Goal: Information Seeking & Learning: Check status

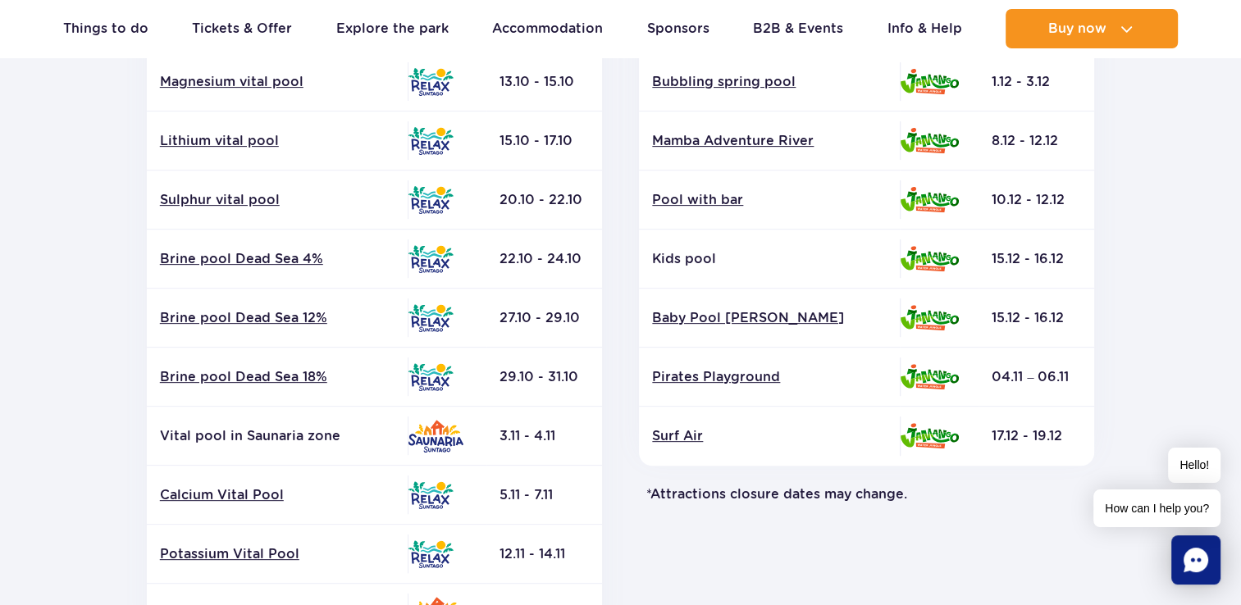
scroll to position [574, 0]
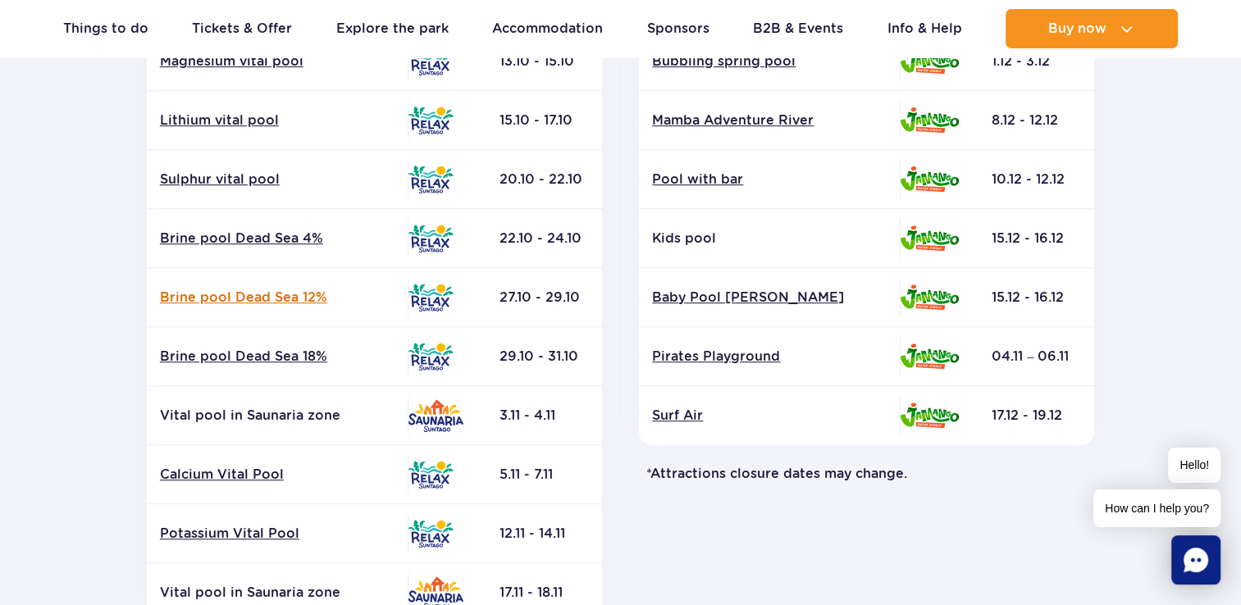
click at [235, 301] on link "Brine pool Dead Sea 12%" at bounding box center [277, 298] width 235 height 18
click at [308, 297] on link "Brine pool Dead Sea 12%" at bounding box center [277, 298] width 235 height 18
click at [253, 232] on link "Brine pool Dead Sea 4%" at bounding box center [277, 239] width 235 height 18
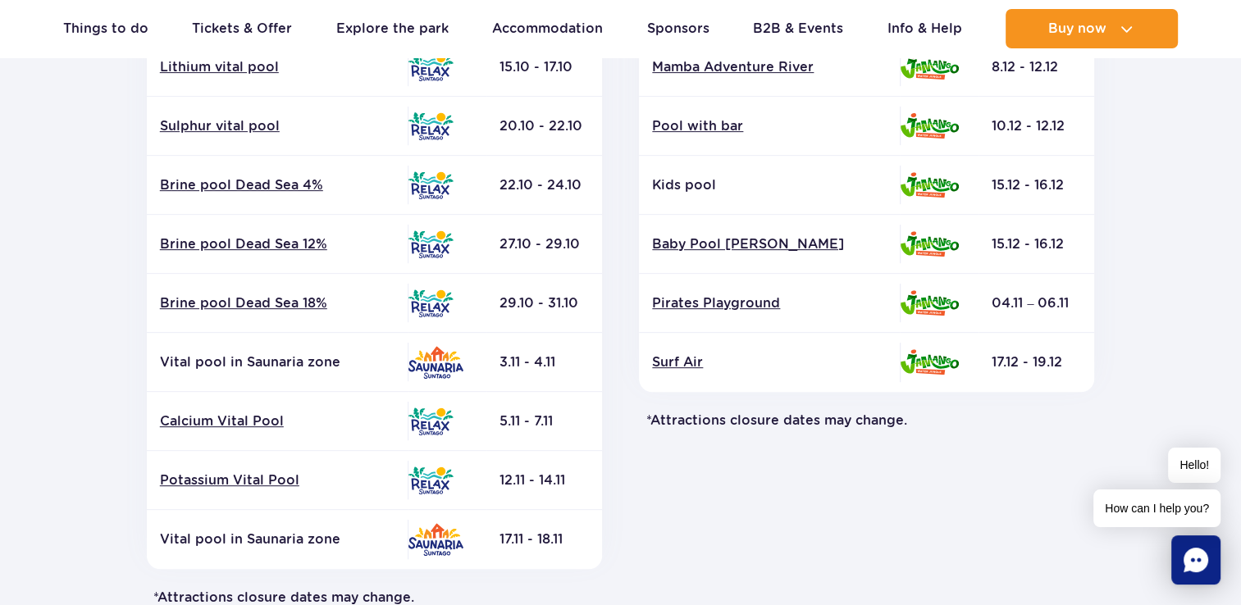
scroll to position [738, 0]
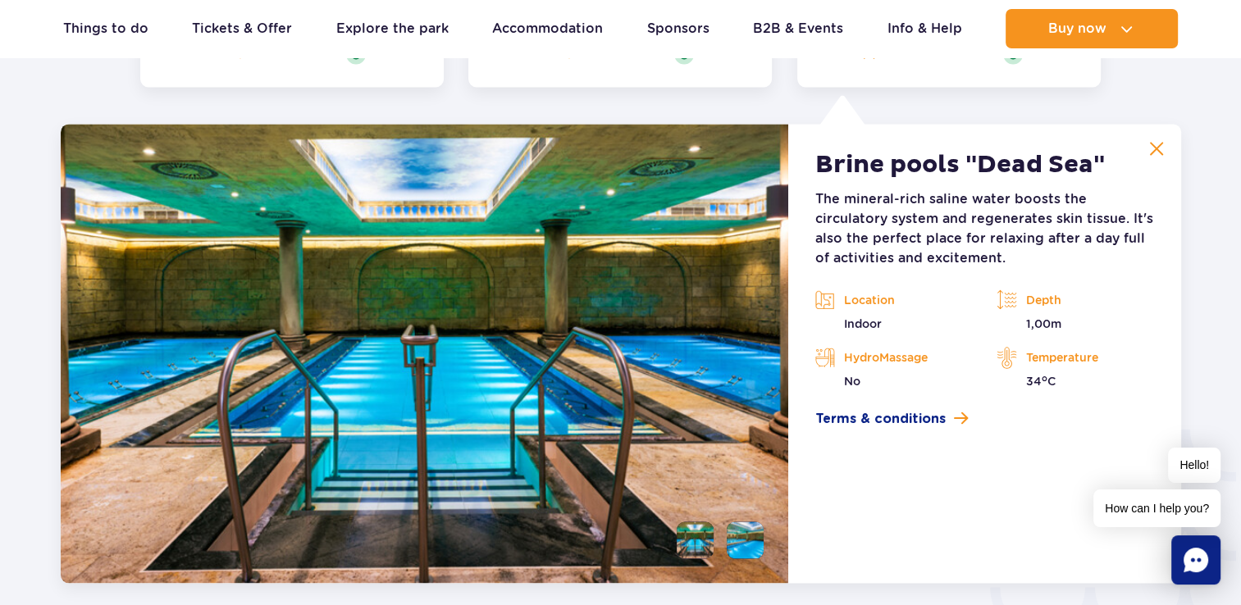
scroll to position [2425, 0]
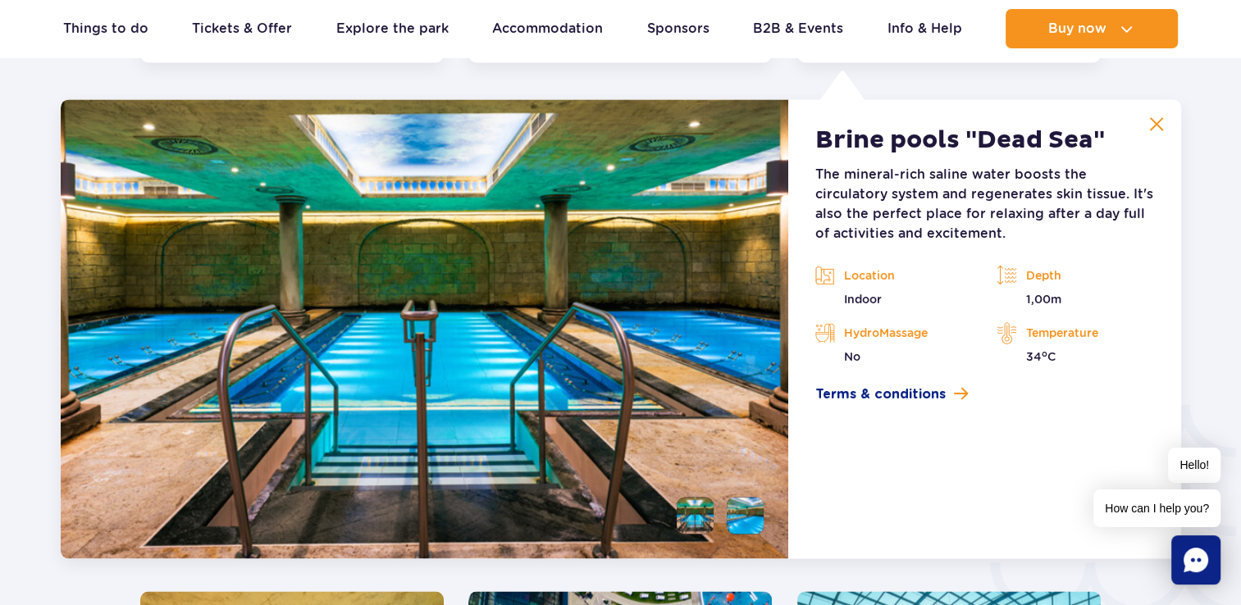
click at [1158, 116] on img at bounding box center [1156, 123] width 15 height 15
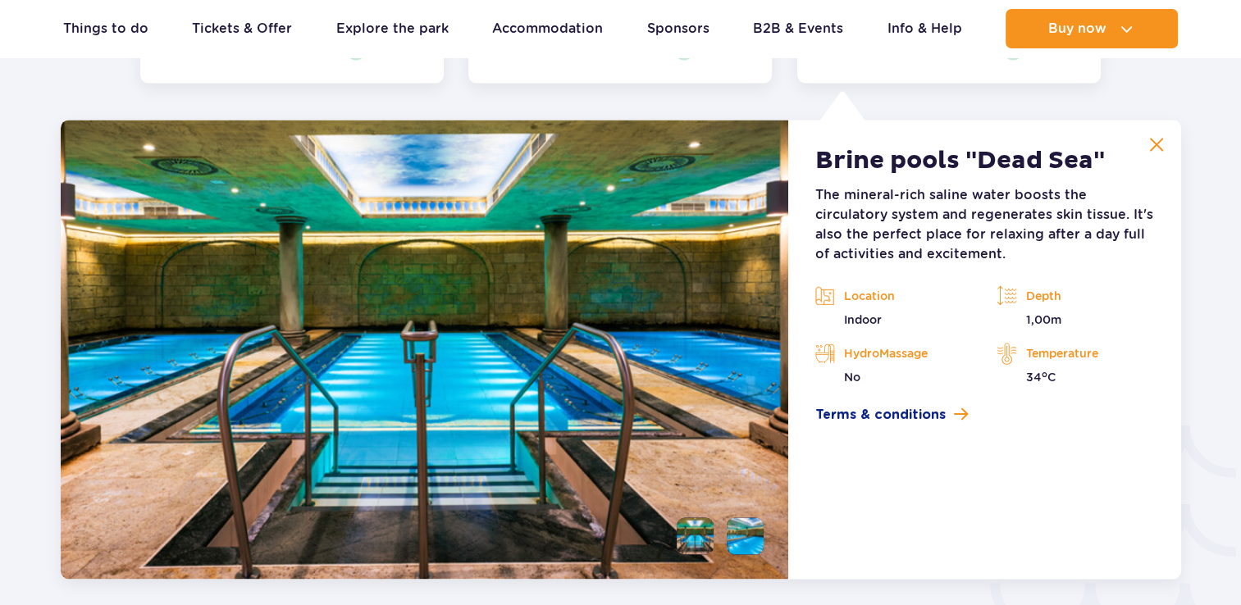
scroll to position [2425, 0]
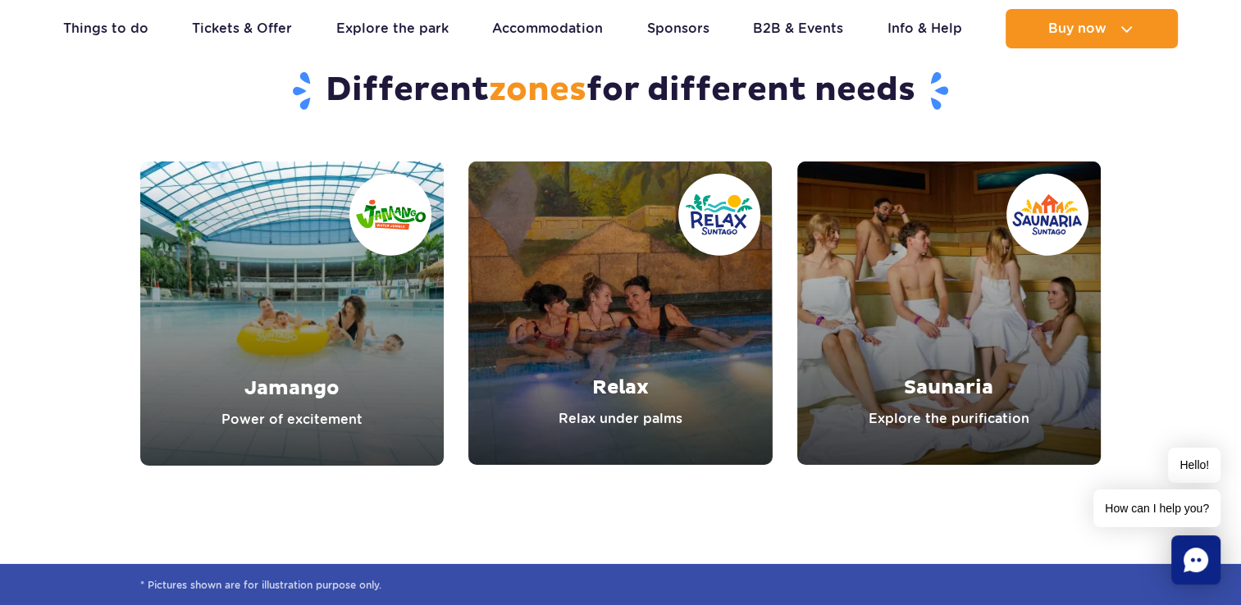
scroll to position [4721, 0]
